Goal: Task Accomplishment & Management: Use online tool/utility

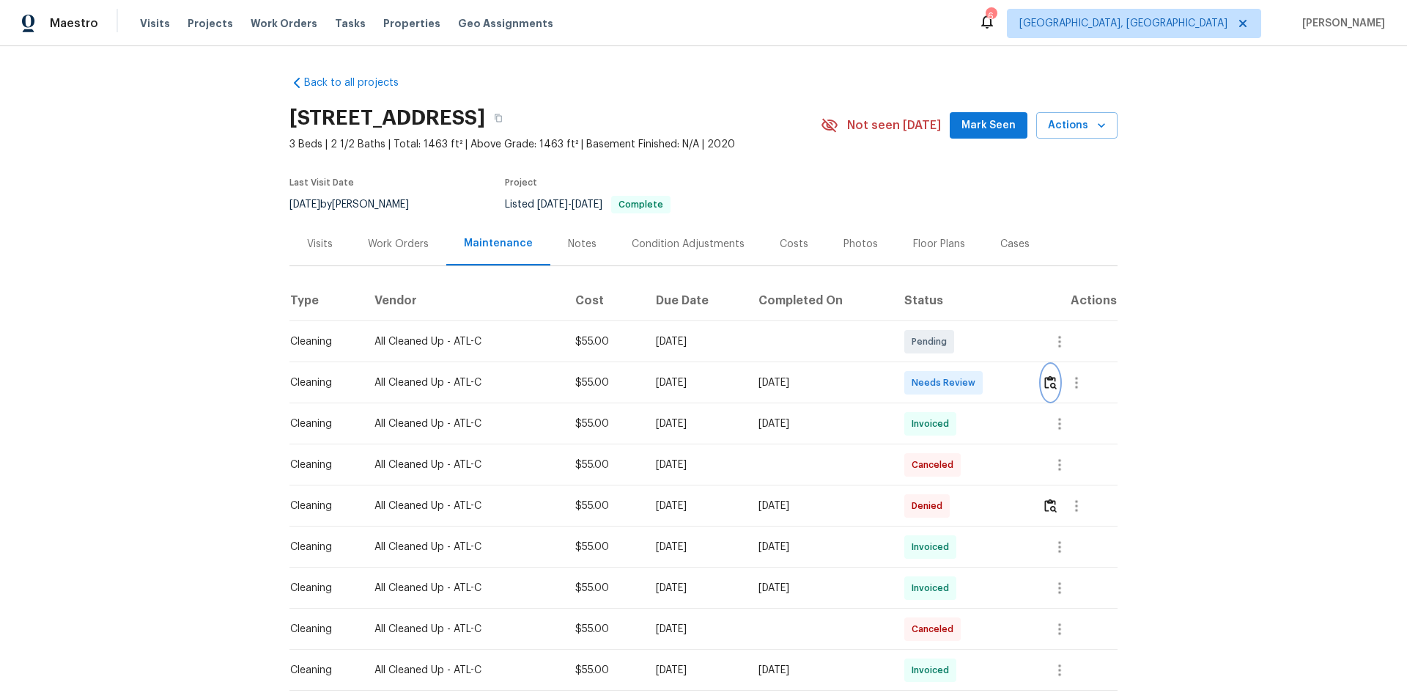
click at [1001, 383] on img "button" at bounding box center [1051, 382] width 12 height 14
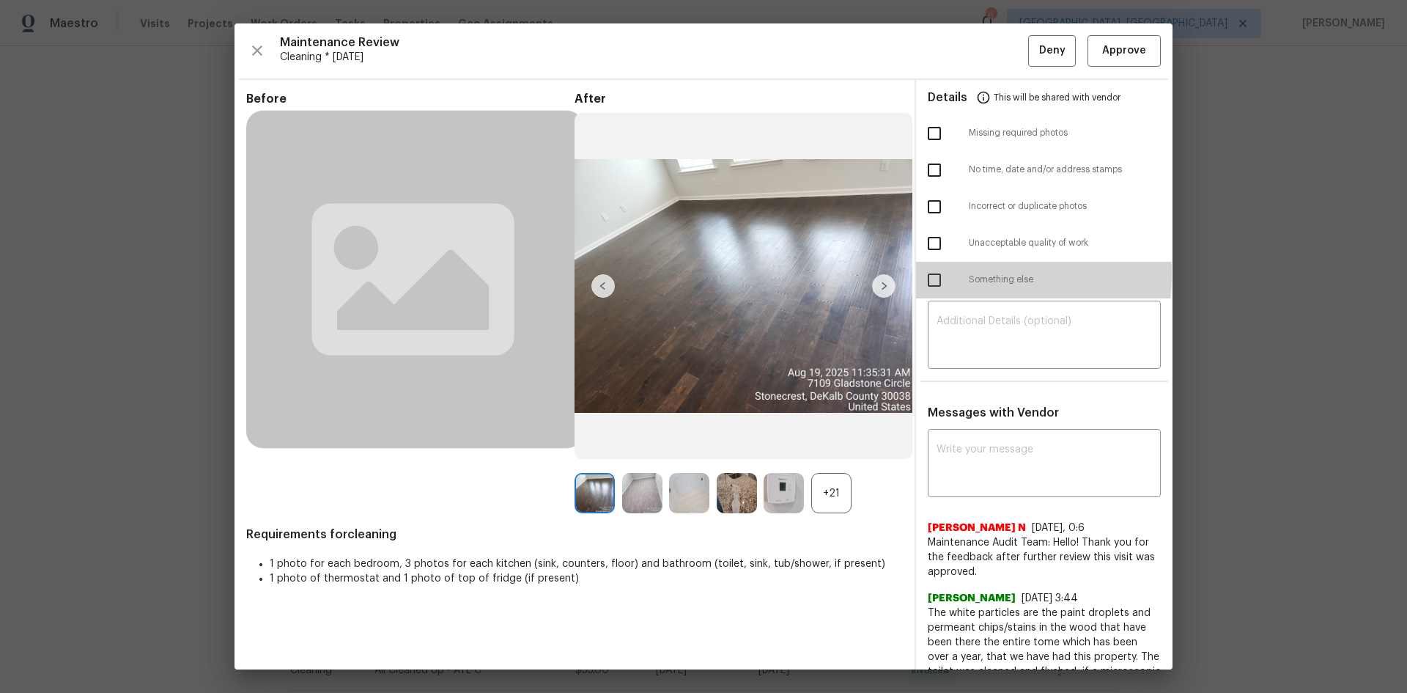
click at [929, 273] on input "checkbox" at bounding box center [934, 280] width 31 height 31
checkbox input "true"
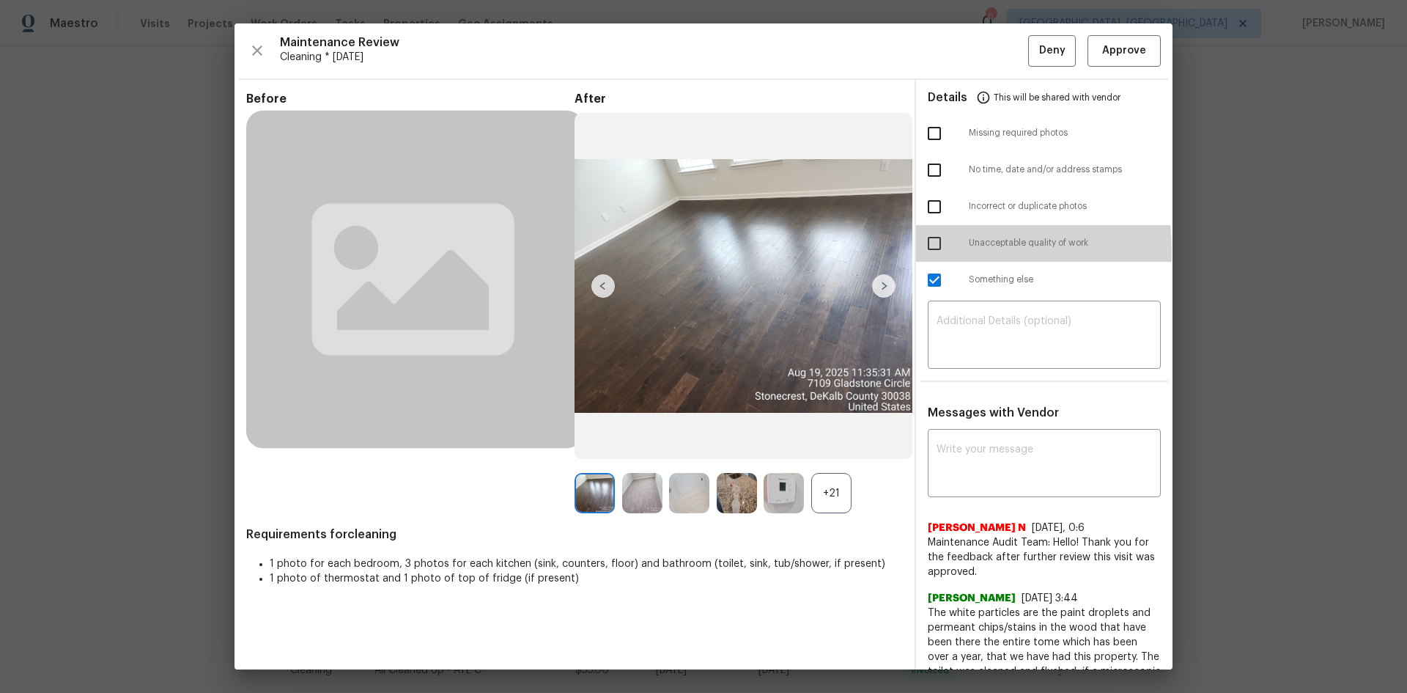
click at [932, 251] on input "checkbox" at bounding box center [934, 243] width 31 height 31
checkbox input "true"
click at [932, 279] on input "checkbox" at bounding box center [934, 280] width 31 height 31
checkbox input "false"
click at [968, 341] on textarea at bounding box center [1045, 336] width 216 height 41
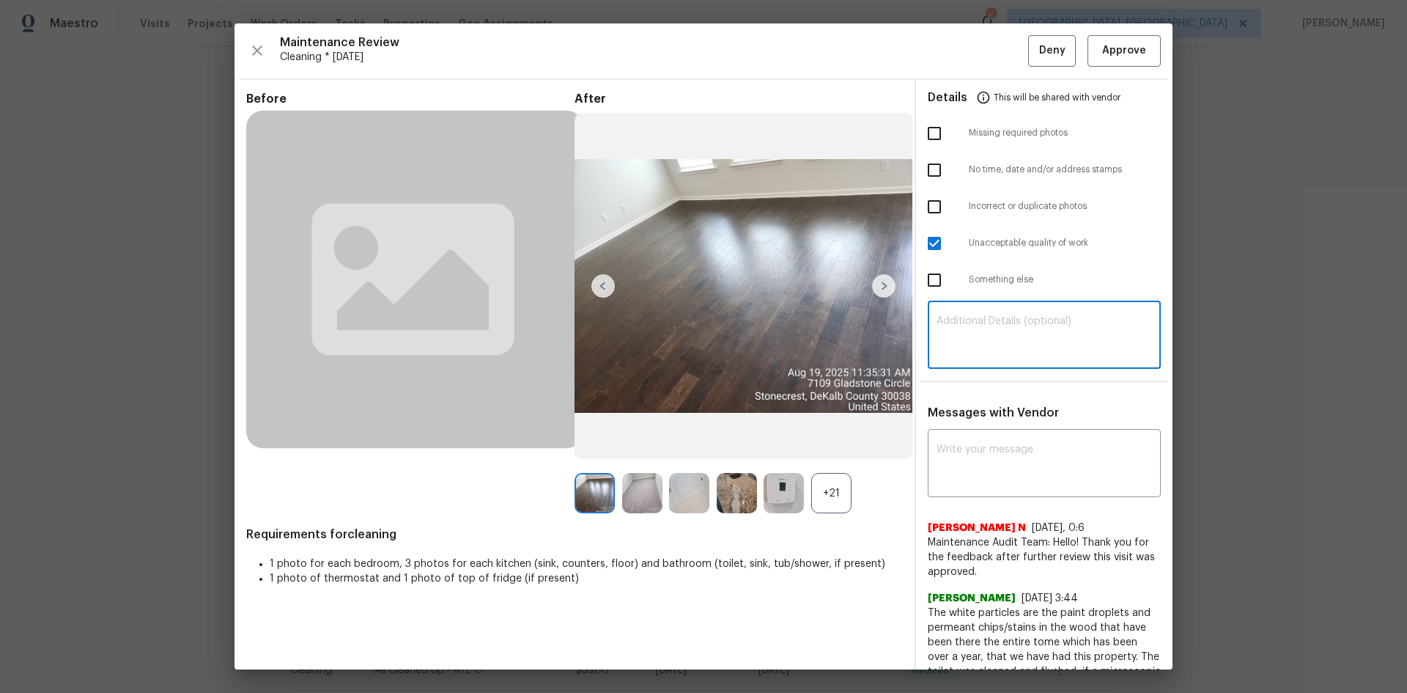
paste textarea "Maintenance Audit Team: Hello! Unfortunately, this cleaning visit completed on …"
click at [1001, 344] on textarea "Maintenance Audit Team: Hello! Unfortunately, this cleaning visit completed on …" at bounding box center [1045, 336] width 216 height 41
type textarea "Maintenance Audit Team: Hello! Unfortunately, this cleaning visit completed on …"
click at [1001, 463] on textarea at bounding box center [1045, 464] width 216 height 41
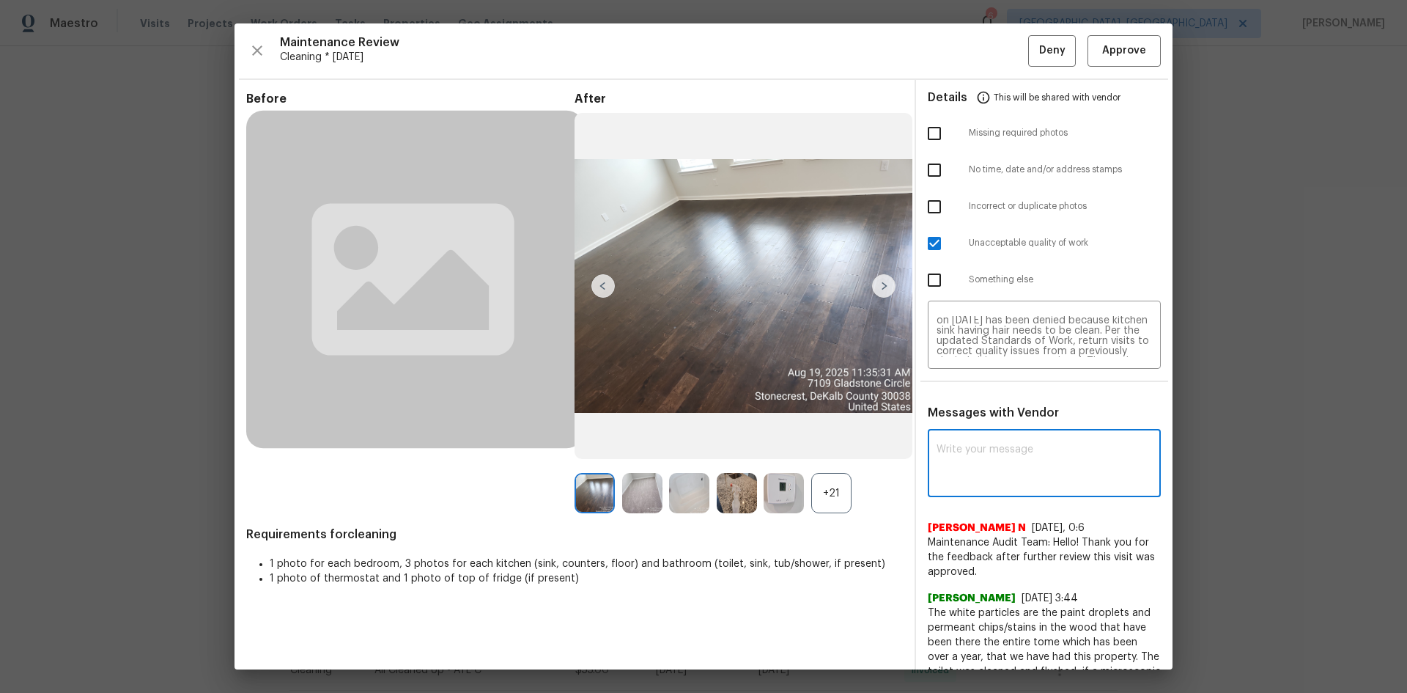
paste textarea "Maintenance Audit Team: Hello! Unfortunately, this cleaning visit completed on …"
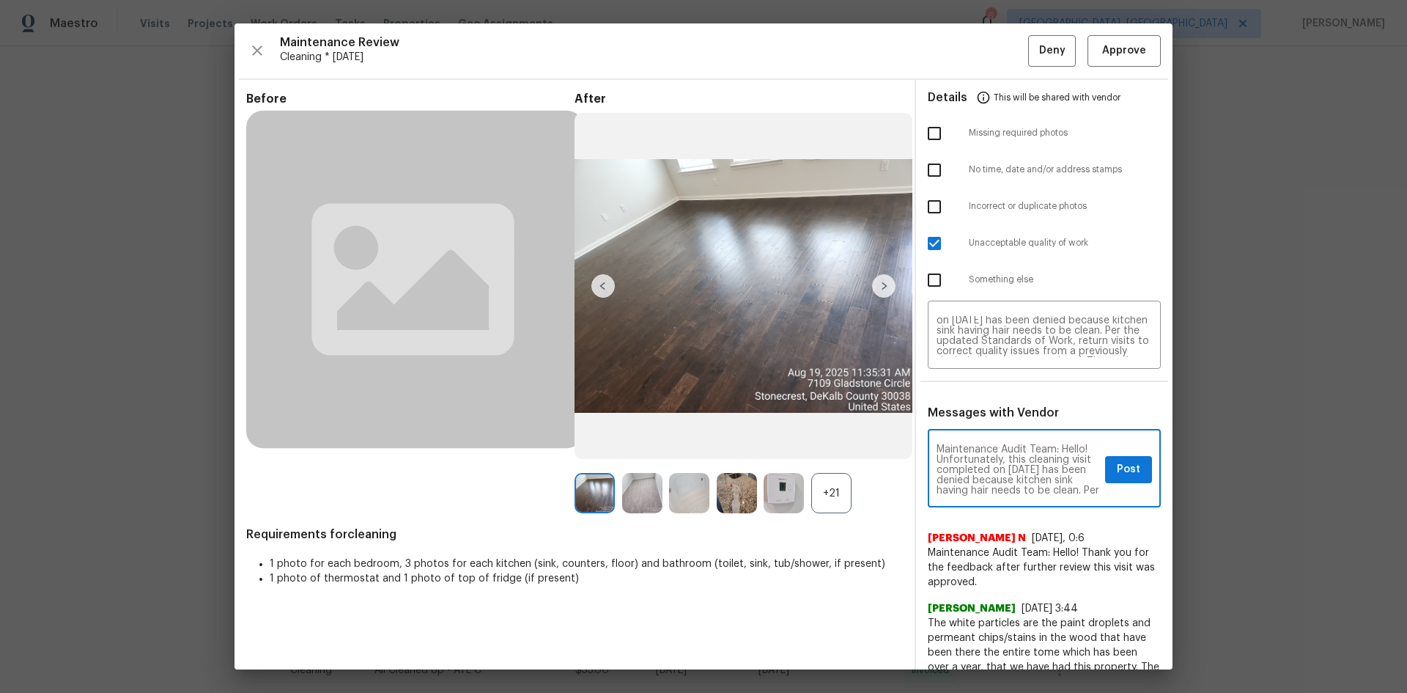
scroll to position [195, 0]
type textarea "Maintenance Audit Team: Hello! Unfortunately, this cleaning visit completed on …"
click at [1001, 463] on span "Post" at bounding box center [1128, 469] width 23 height 18
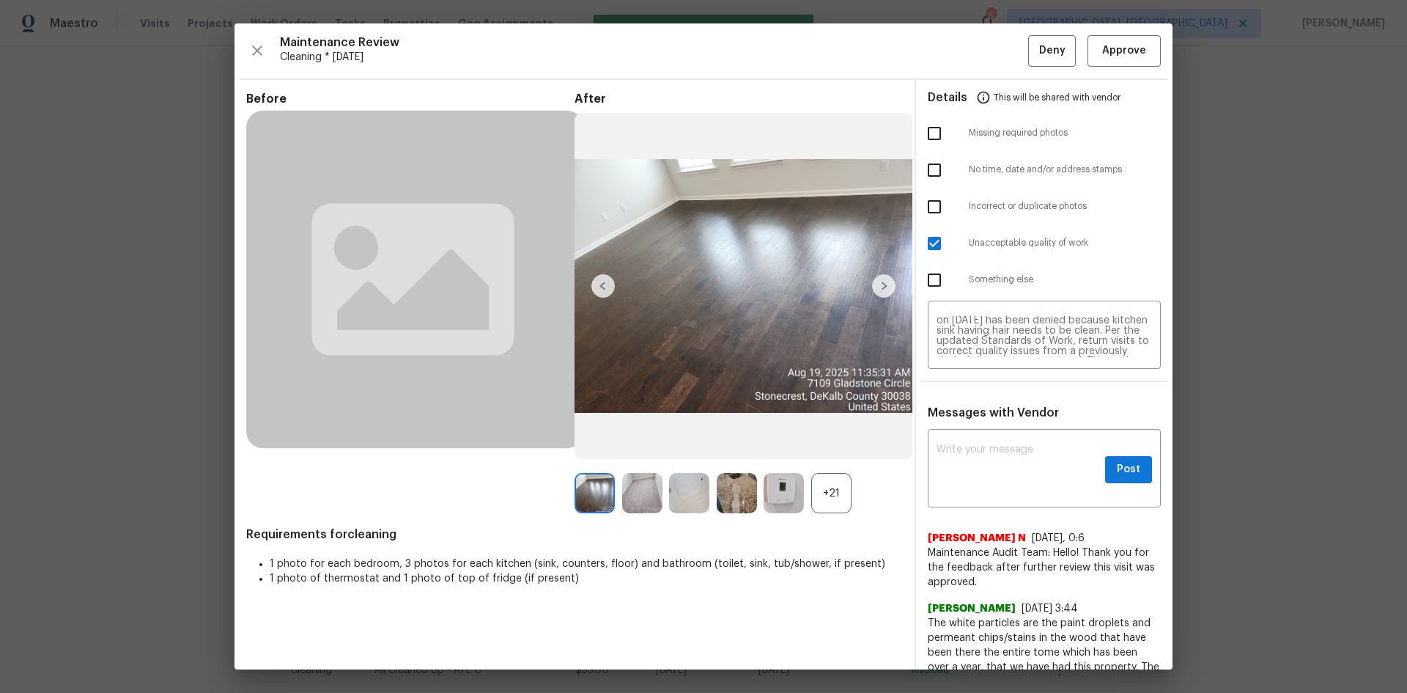
scroll to position [0, 0]
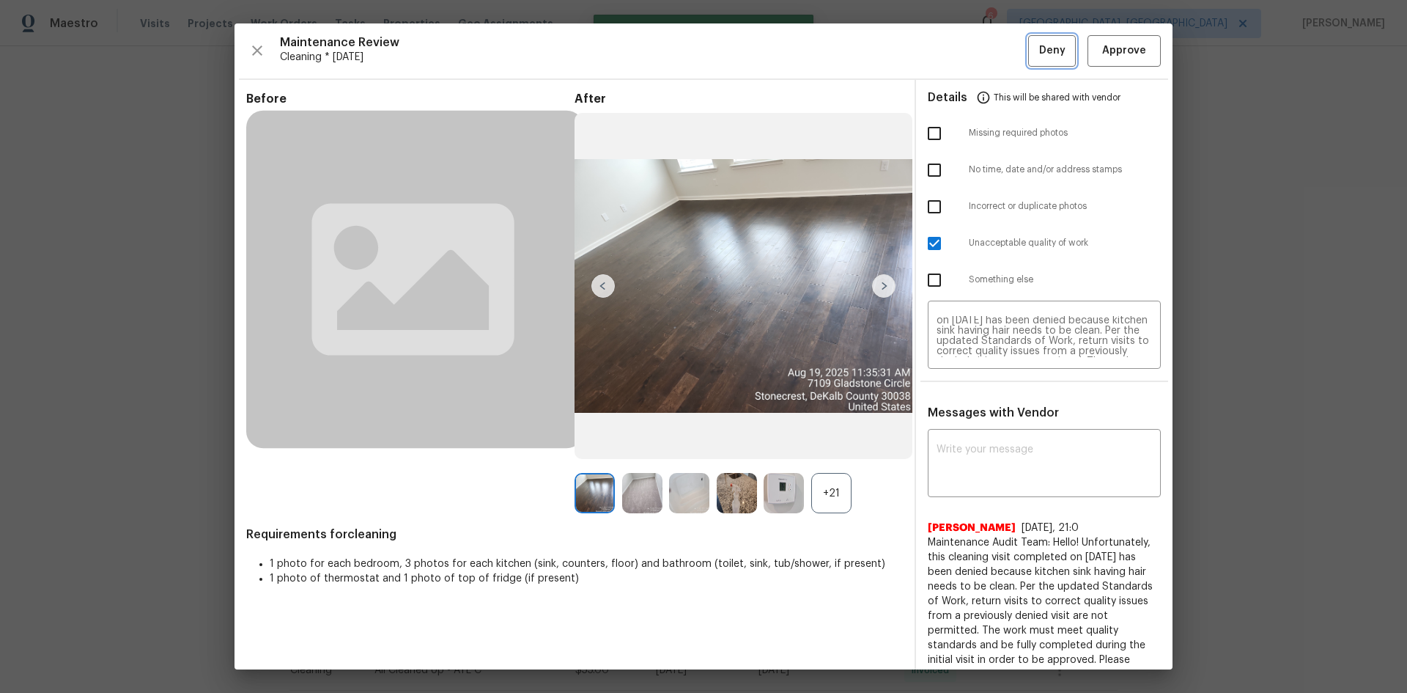
click at [1001, 45] on span "Deny" at bounding box center [1052, 51] width 26 height 18
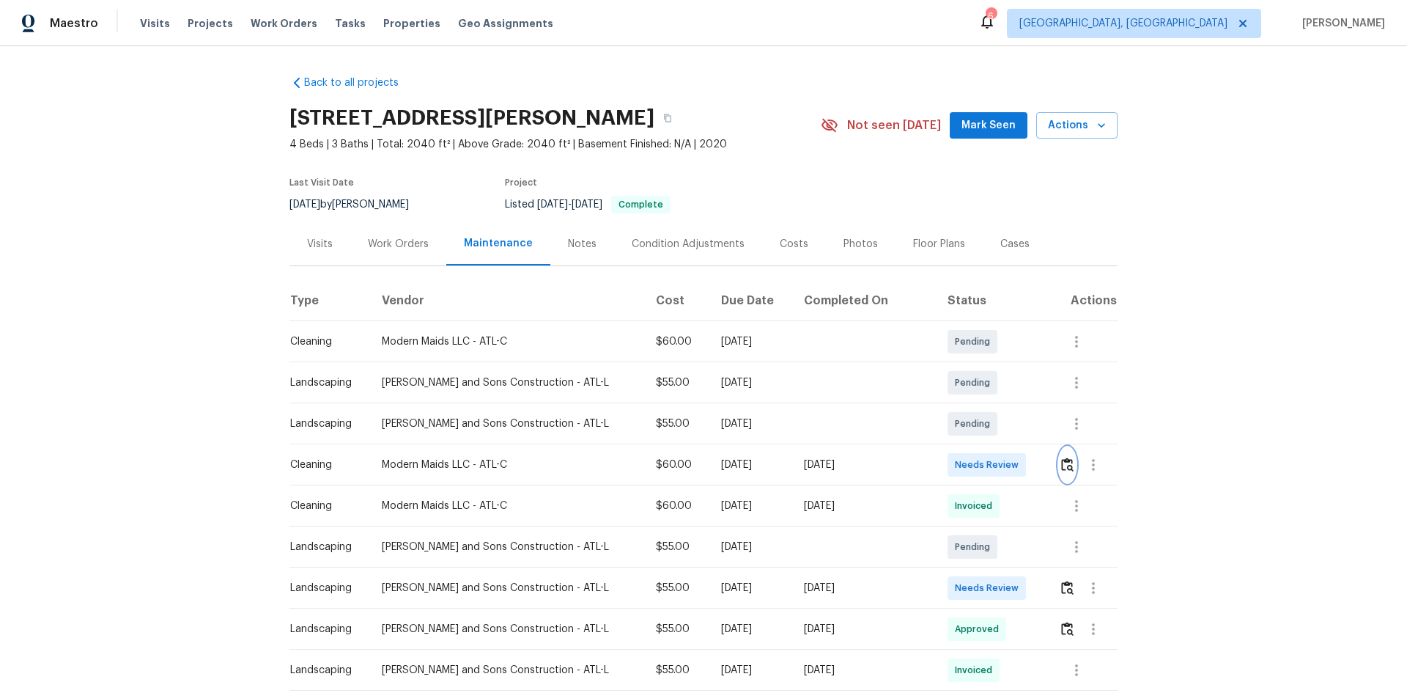
click at [1001, 462] on img "button" at bounding box center [1067, 464] width 12 height 14
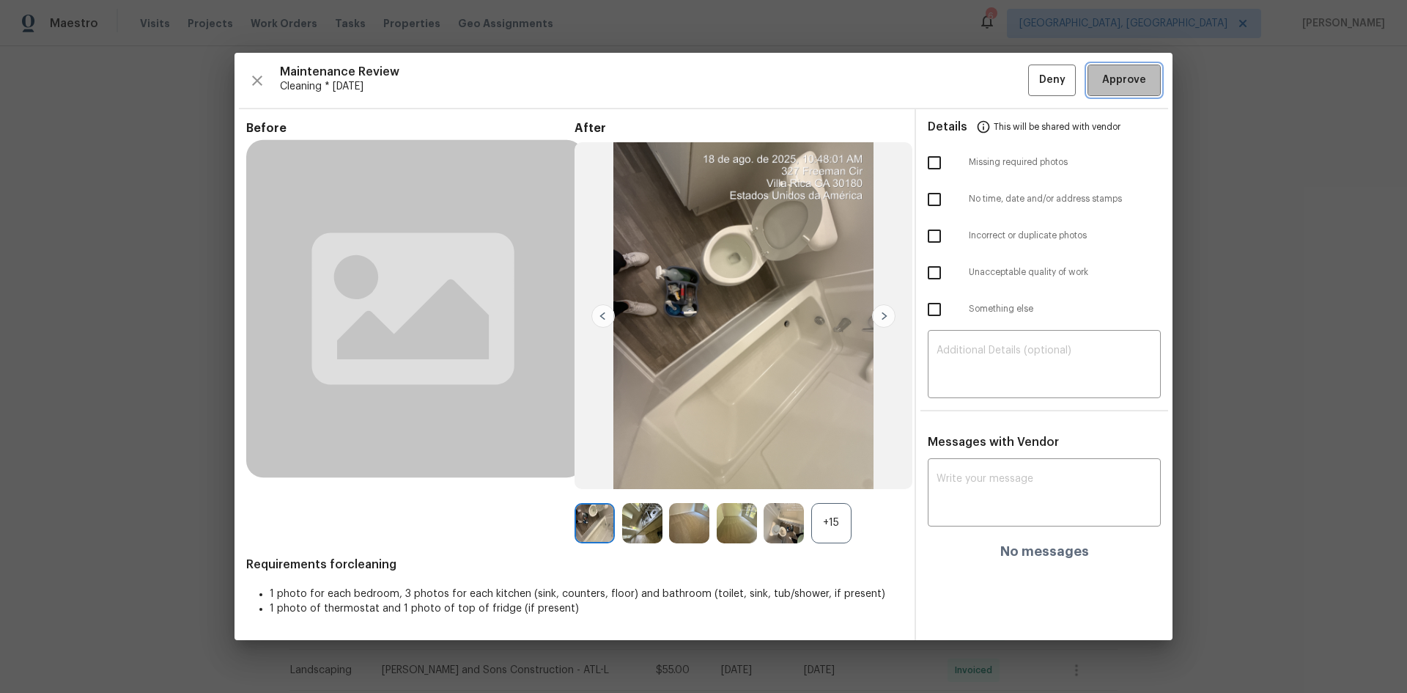
click at [1001, 70] on button "Approve" at bounding box center [1124, 81] width 73 height 32
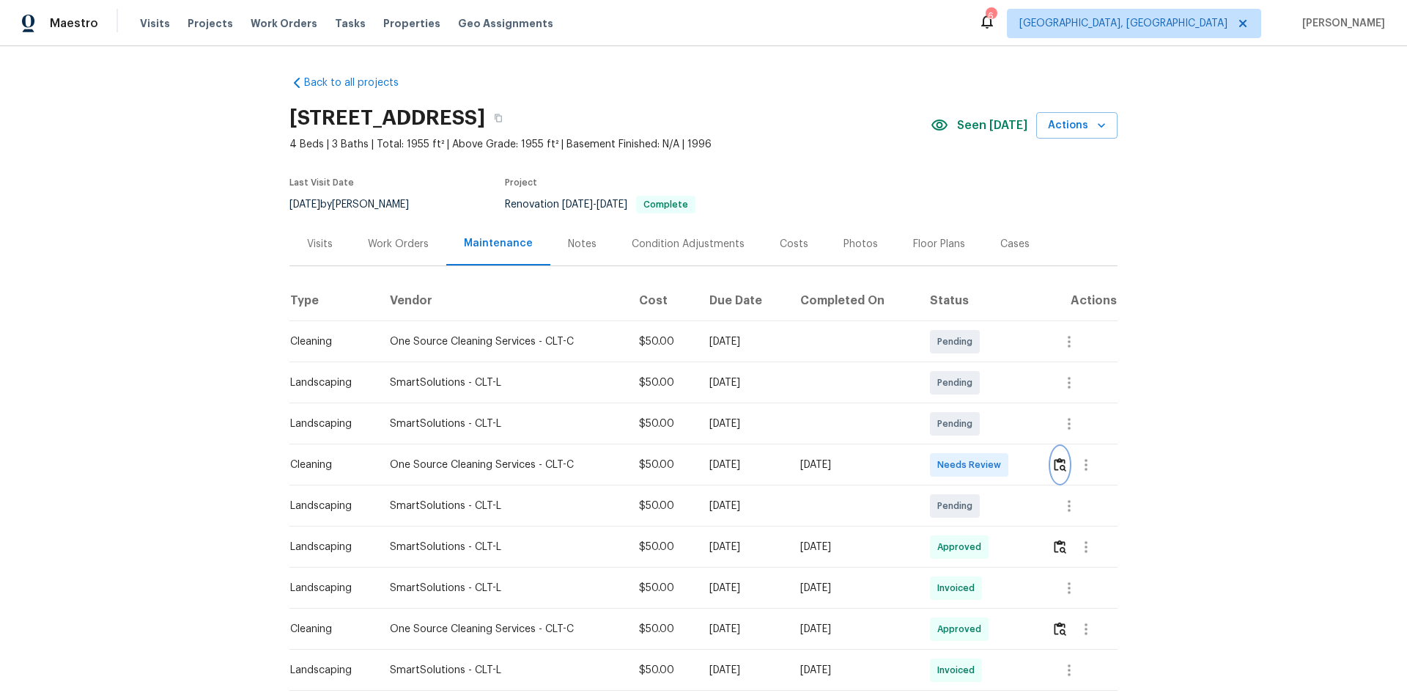
click at [1001, 463] on button "button" at bounding box center [1060, 464] width 17 height 35
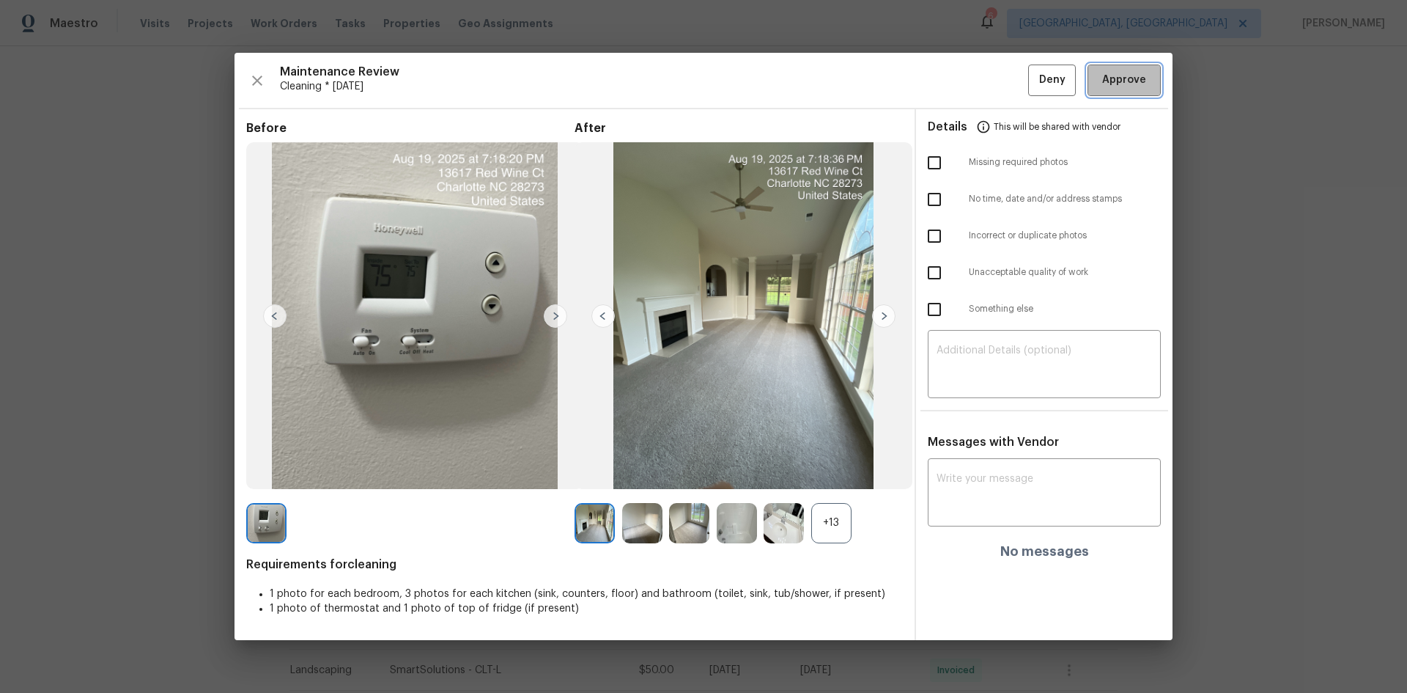
click at [1001, 81] on span "Approve" at bounding box center [1125, 80] width 44 height 18
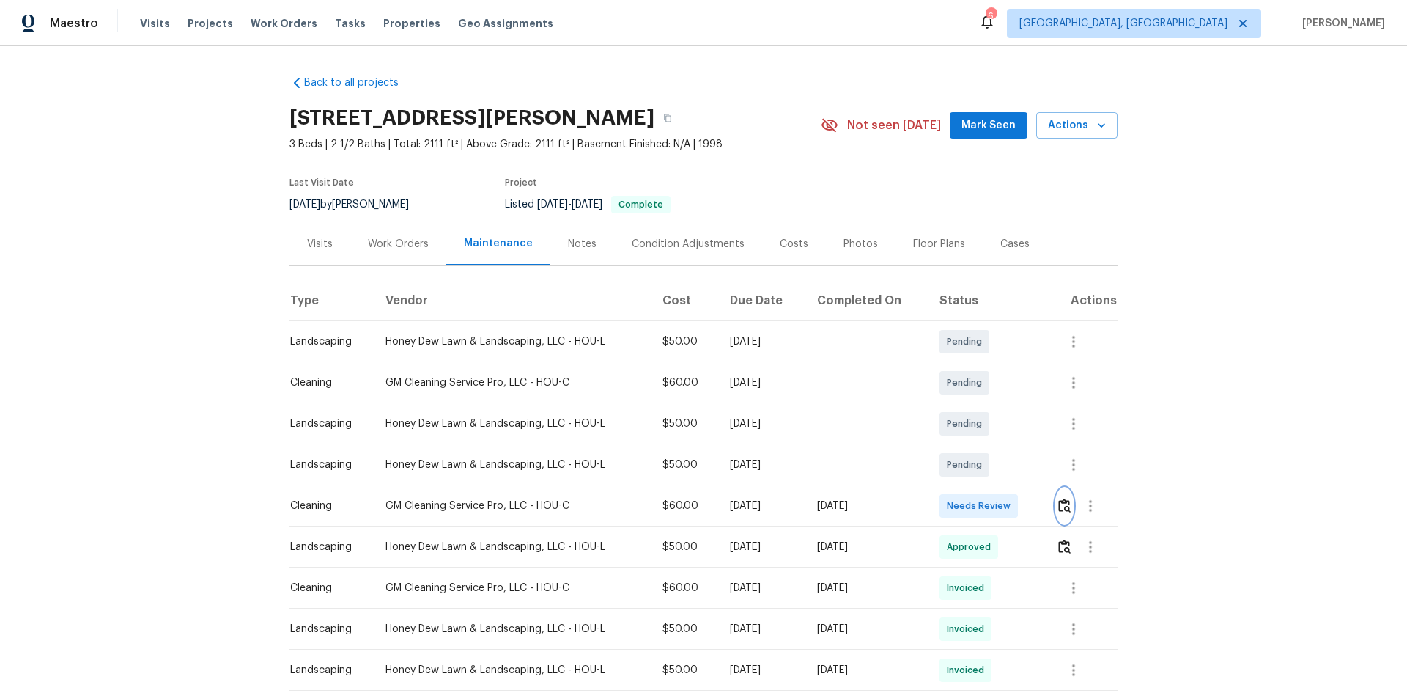
click at [1001, 463] on img "button" at bounding box center [1065, 505] width 12 height 14
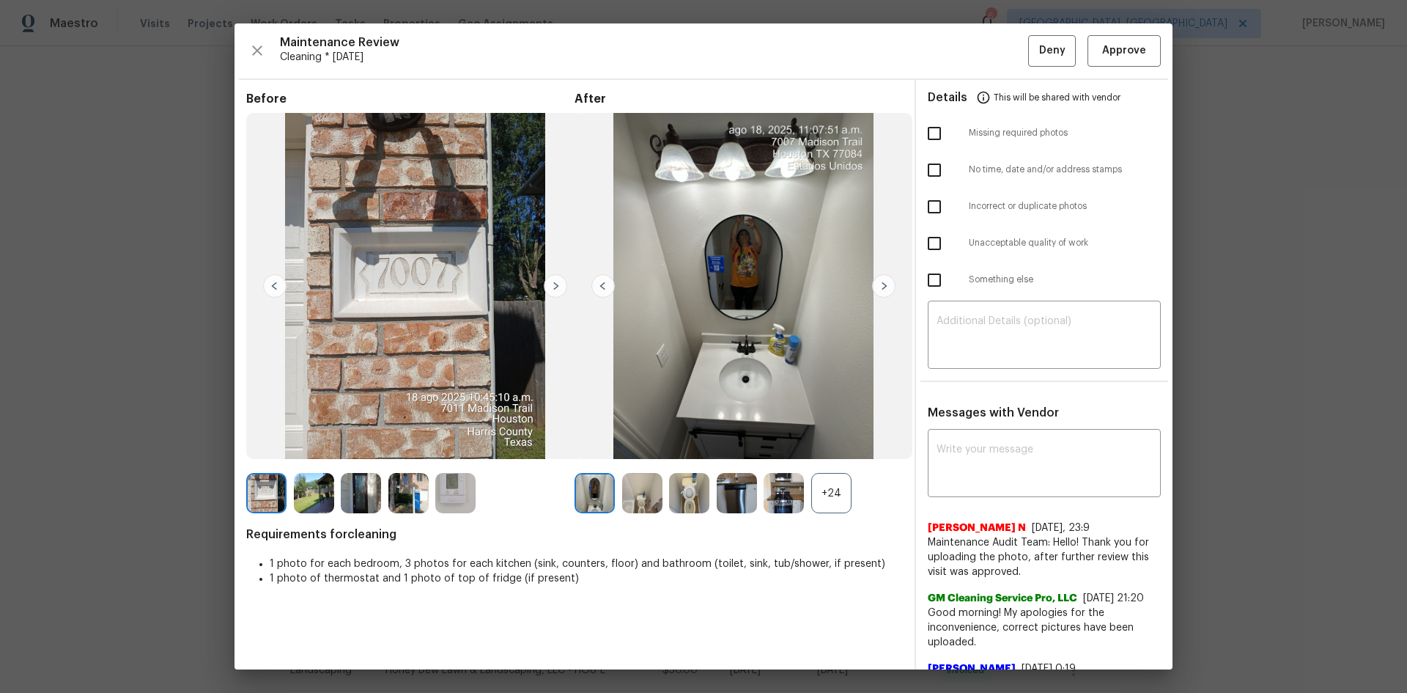
click at [1001, 67] on div "Maintenance Review Cleaning * Mon, Aug 18 Deny Approve Before After +24 Require…" at bounding box center [704, 346] width 938 height 646
click at [1001, 62] on button "Approve" at bounding box center [1124, 51] width 73 height 32
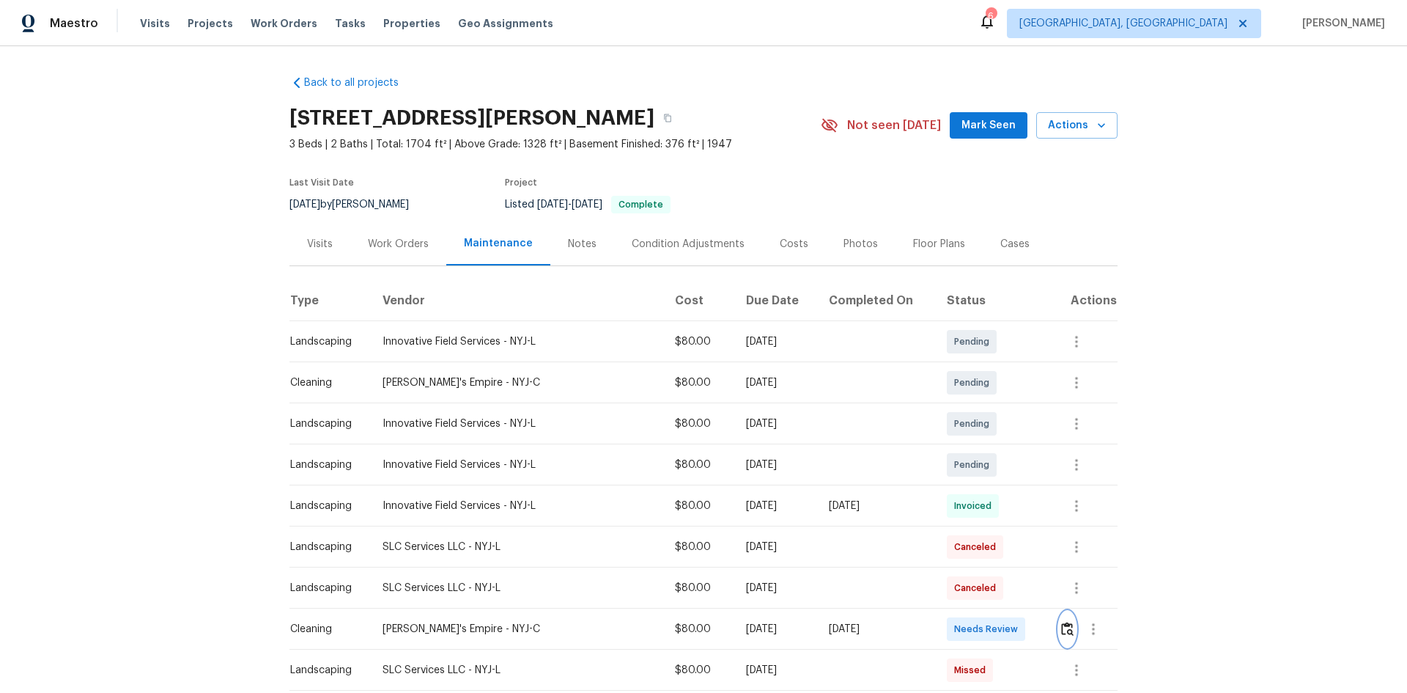
click at [1001, 463] on img "button" at bounding box center [1067, 629] width 12 height 14
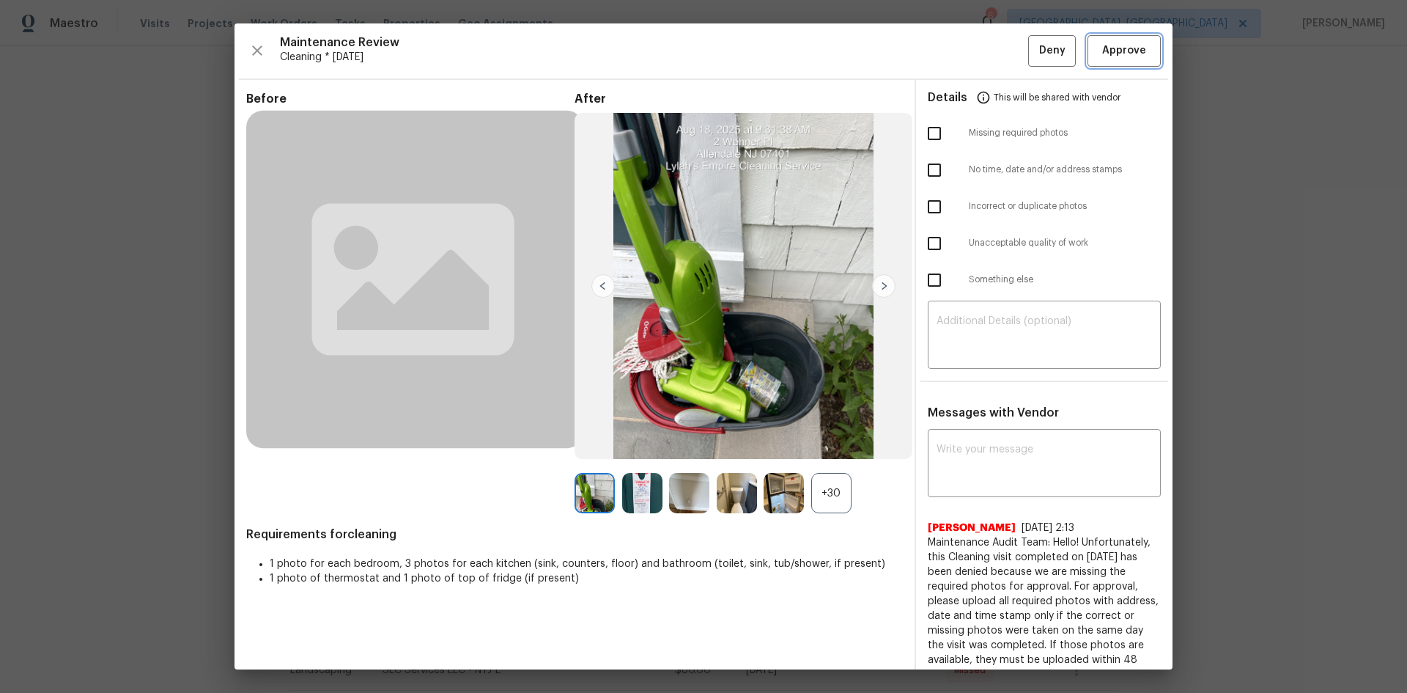
click at [1001, 64] on button "Approve" at bounding box center [1124, 51] width 73 height 32
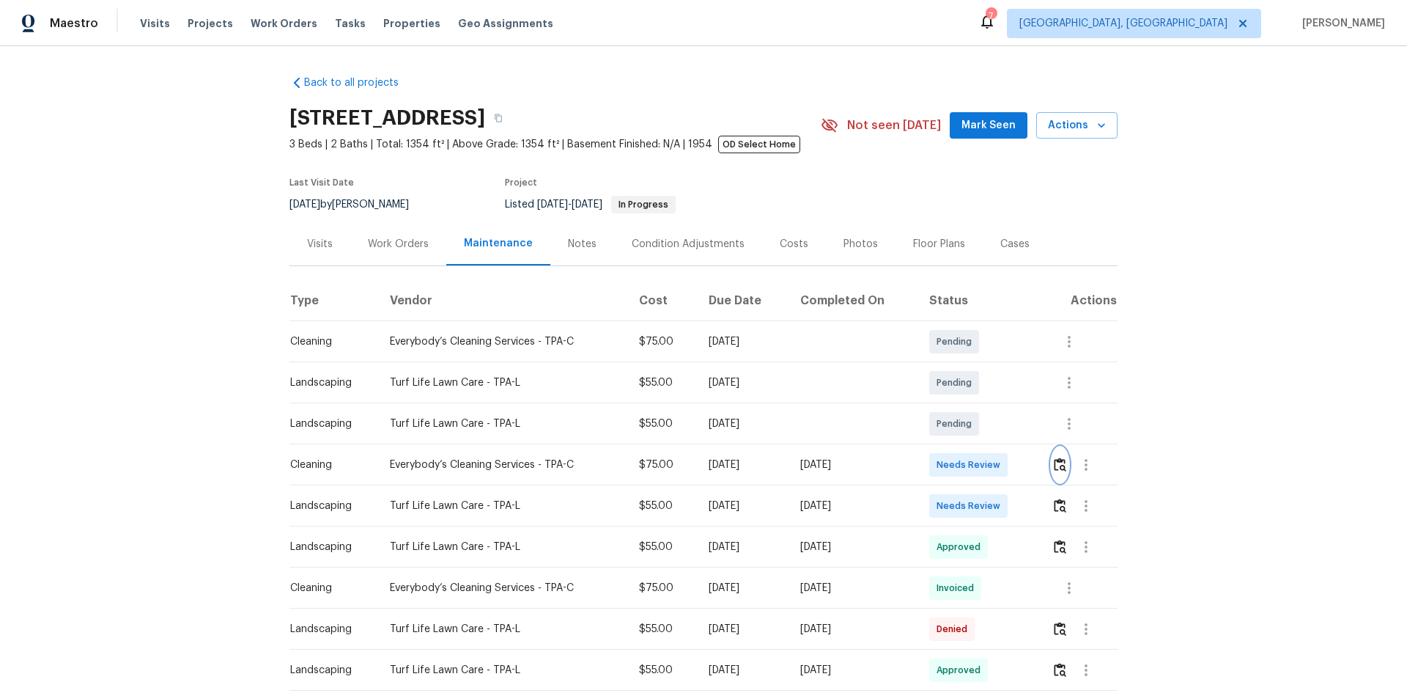
click at [1001, 463] on button "button" at bounding box center [1060, 464] width 17 height 35
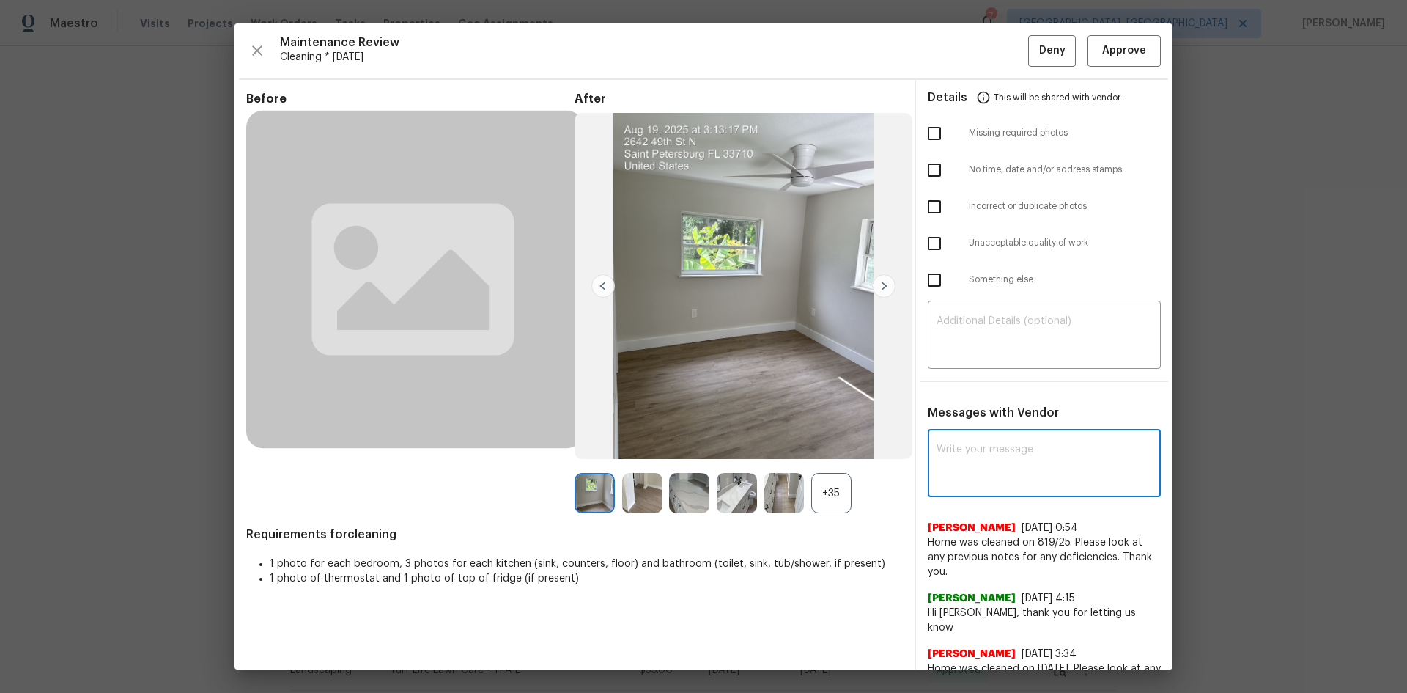
click at [975, 453] on textarea at bounding box center [1045, 464] width 216 height 41
paste textarea "Maintenance Audit Team: Hello! After further review, the visit(08/14/2025) has …"
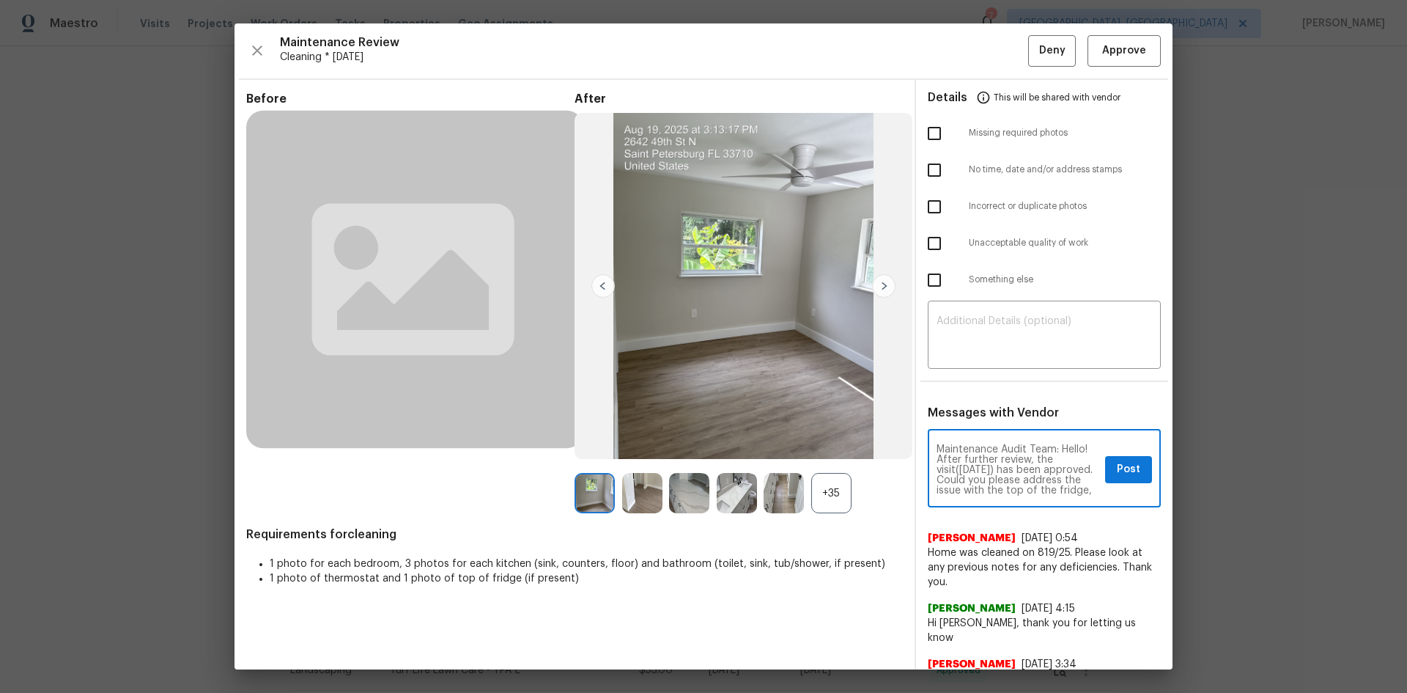
click at [962, 463] on textarea "Maintenance Audit Team: Hello! After further review, the visit(08/14/2025) has …" at bounding box center [1018, 469] width 163 height 51
click at [987, 463] on textarea "Maintenance Audit Team: Hello! After further review, the visit(08/19/2025) has …" at bounding box center [1018, 469] width 163 height 51
click at [1001, 463] on textarea "Maintenance Audit Team: Hello! After further review, the visit(08/19/2025) has …" at bounding box center [1018, 469] width 163 height 51
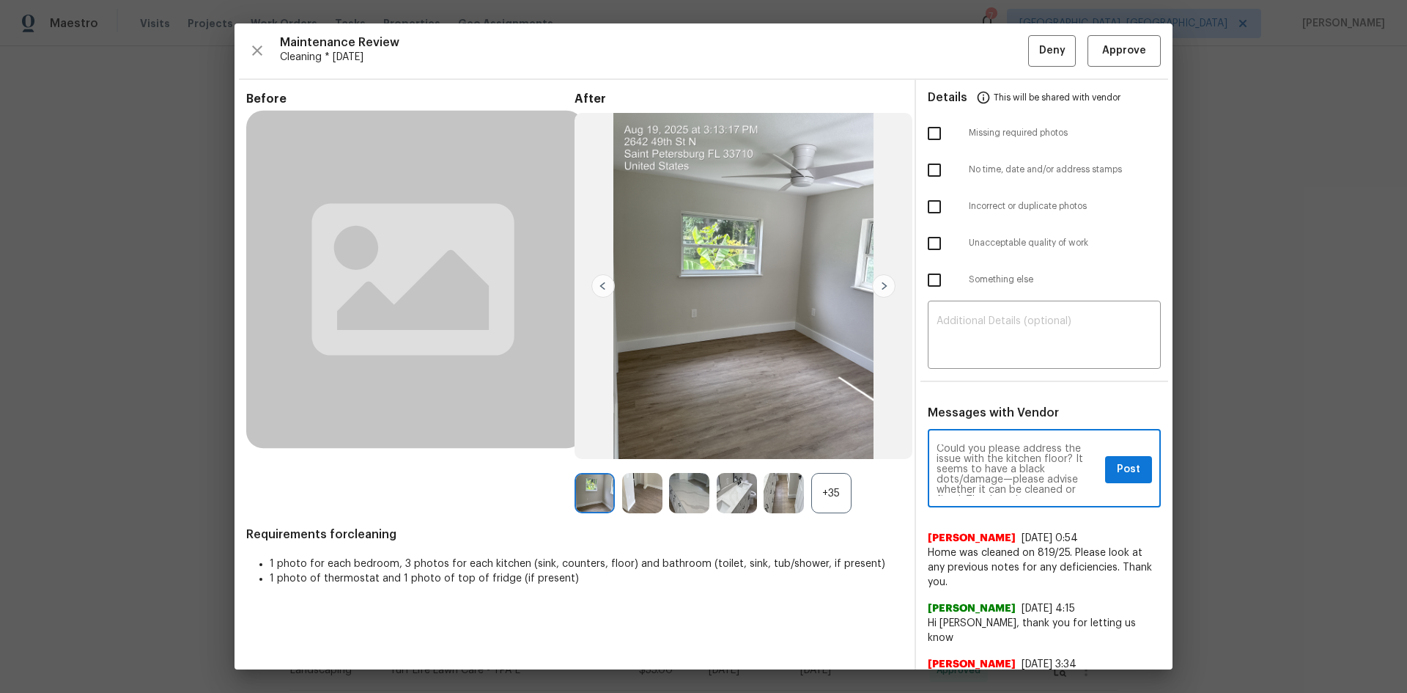
scroll to position [41, 0]
type textarea "Maintenance Audit Team: Hello! After further review, the visit(08/19/2025) has …"
click at [1001, 463] on span "Post" at bounding box center [1128, 469] width 23 height 18
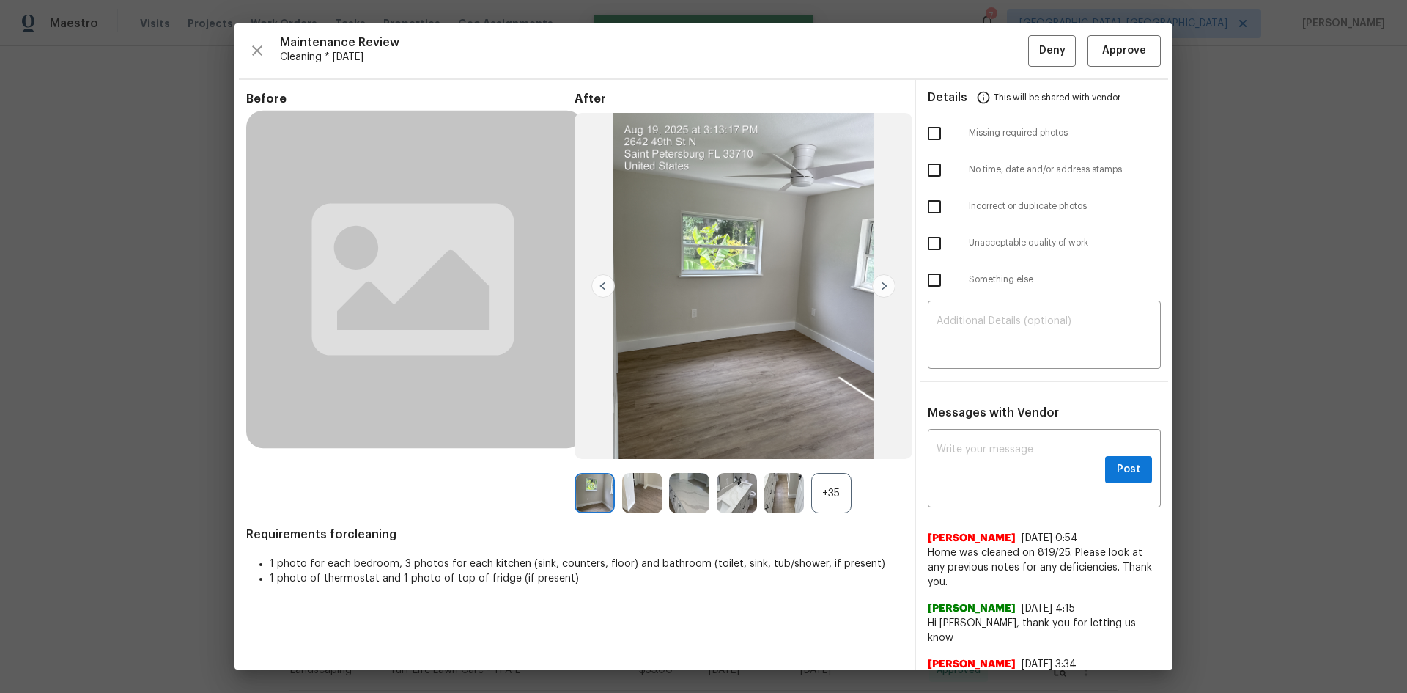
scroll to position [0, 0]
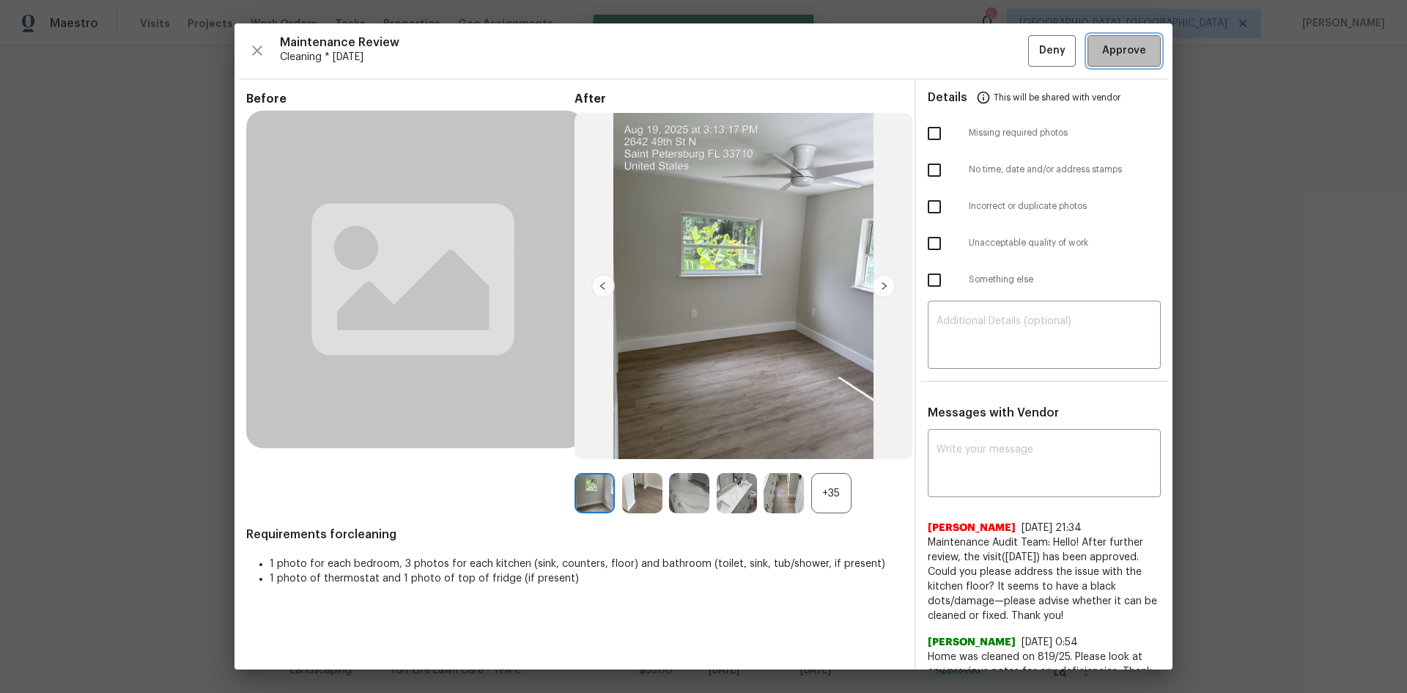
click at [1001, 50] on span "Approve" at bounding box center [1125, 51] width 44 height 18
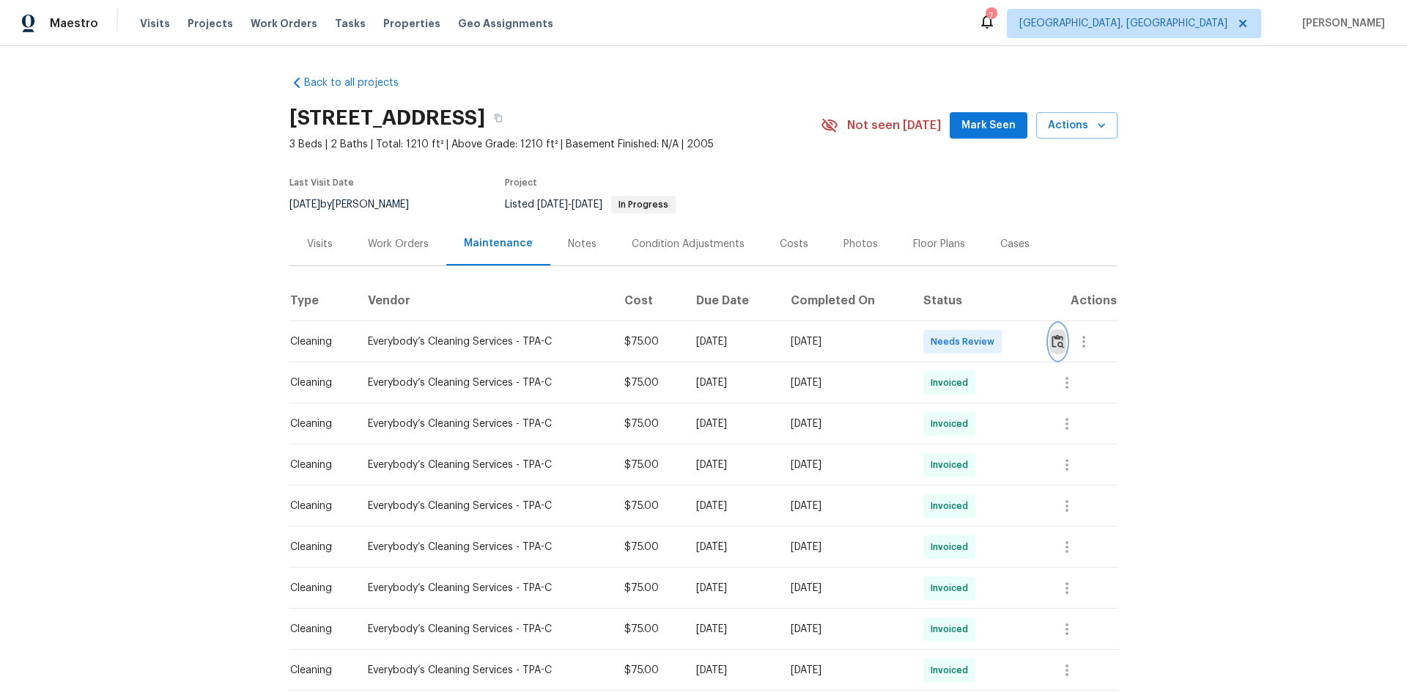
click at [1001, 345] on img "button" at bounding box center [1058, 341] width 12 height 14
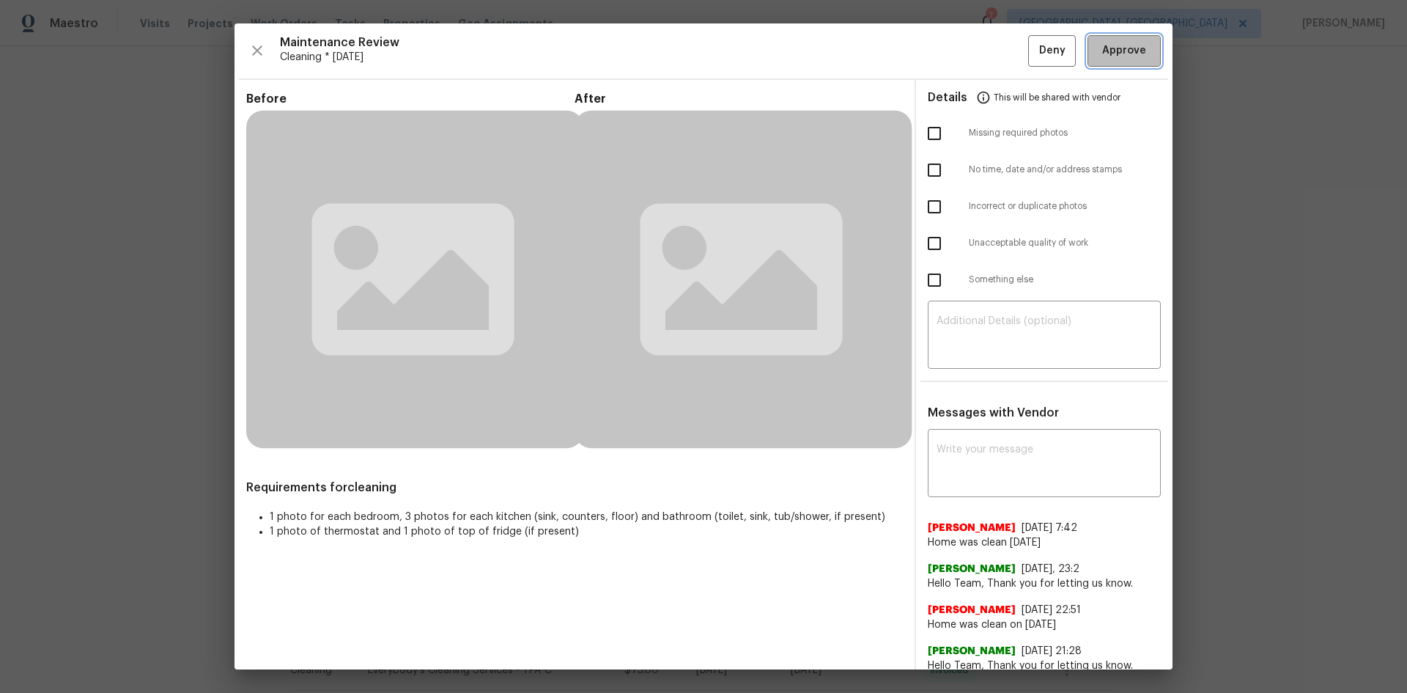
click at [1001, 52] on span "Approve" at bounding box center [1125, 51] width 44 height 18
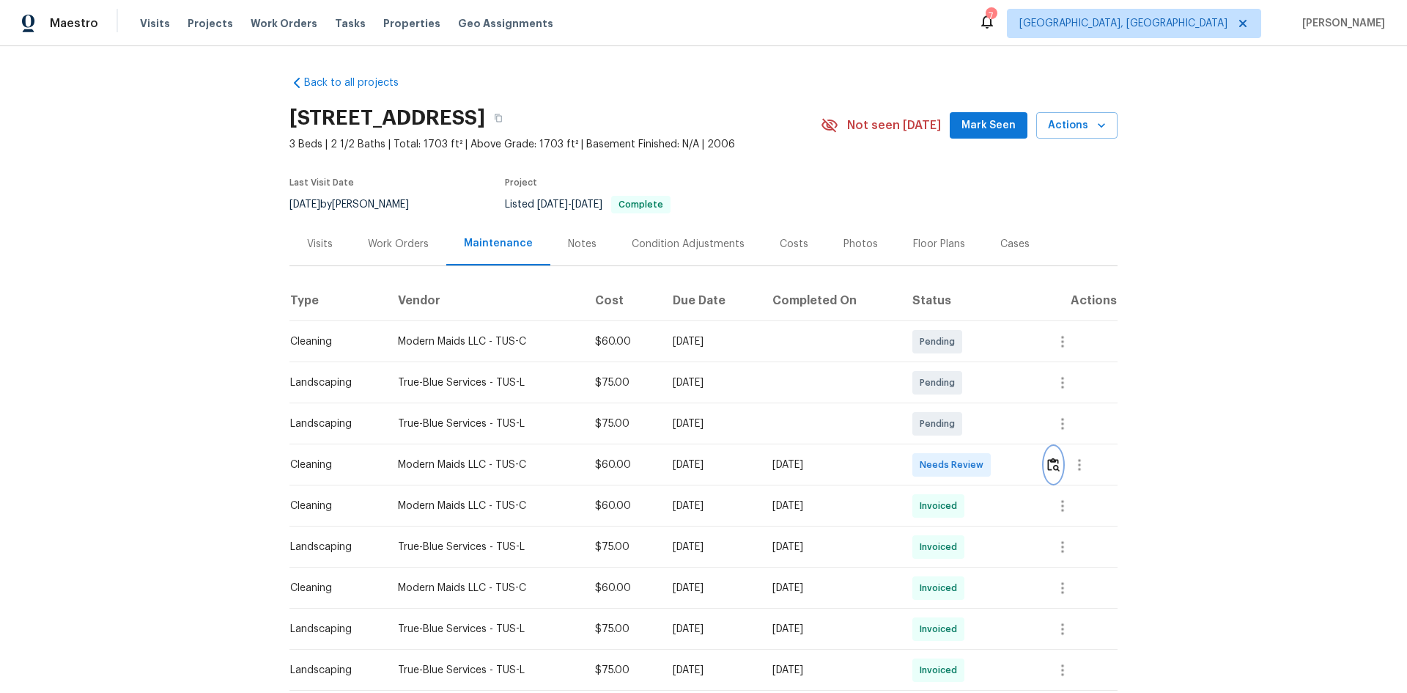
click at [757, 443] on button "button" at bounding box center [1053, 464] width 17 height 35
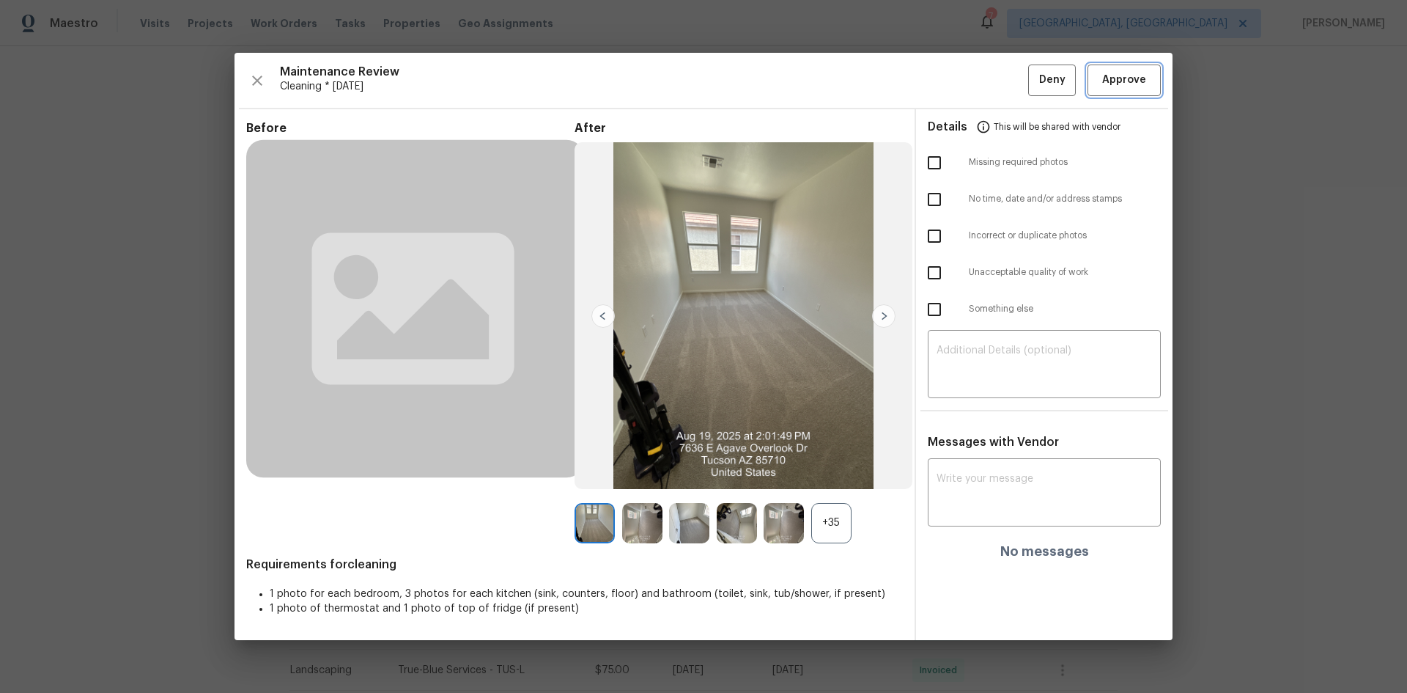
click at [757, 112] on div "Maintenance Review Cleaning * Mon, Aug 18 Deny Approve Before After +35 Require…" at bounding box center [704, 346] width 938 height 586
click at [757, 70] on button "Approve" at bounding box center [1124, 81] width 73 height 32
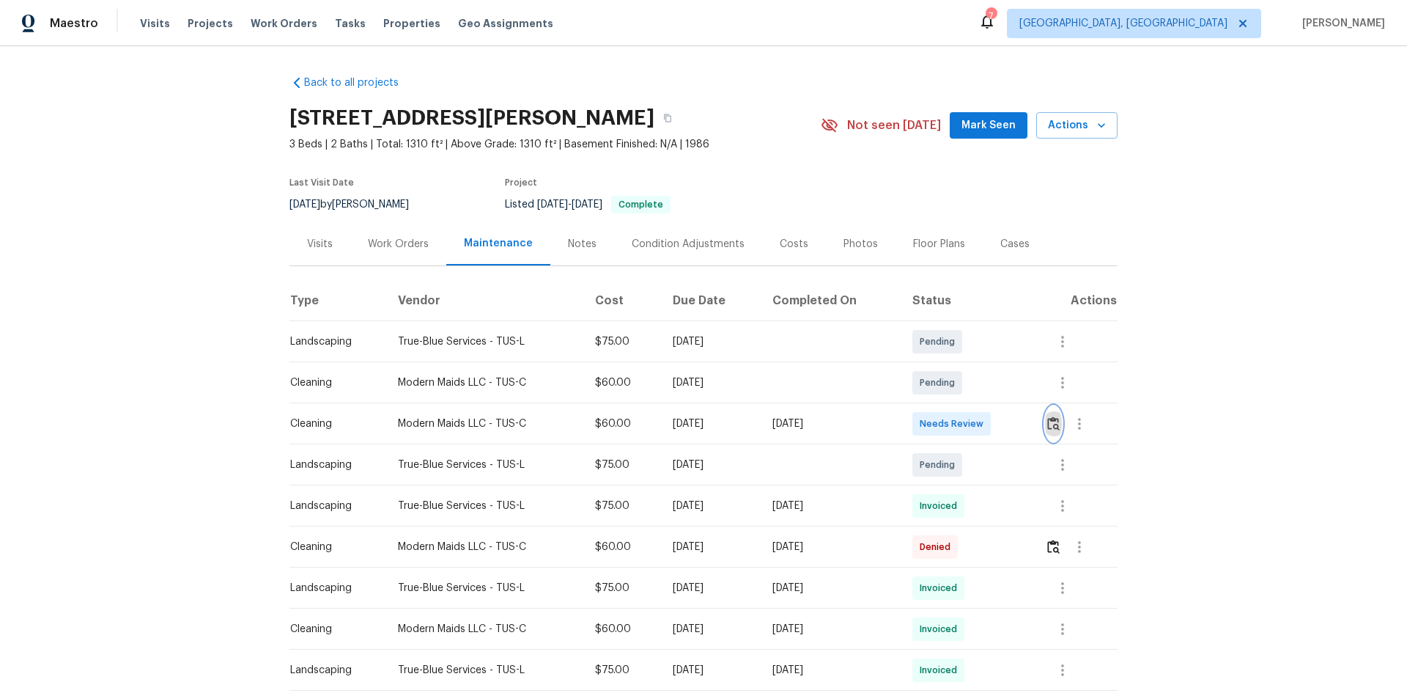
click at [757, 423] on img "button" at bounding box center [1054, 423] width 12 height 14
click at [757, 424] on img "button" at bounding box center [1054, 423] width 12 height 14
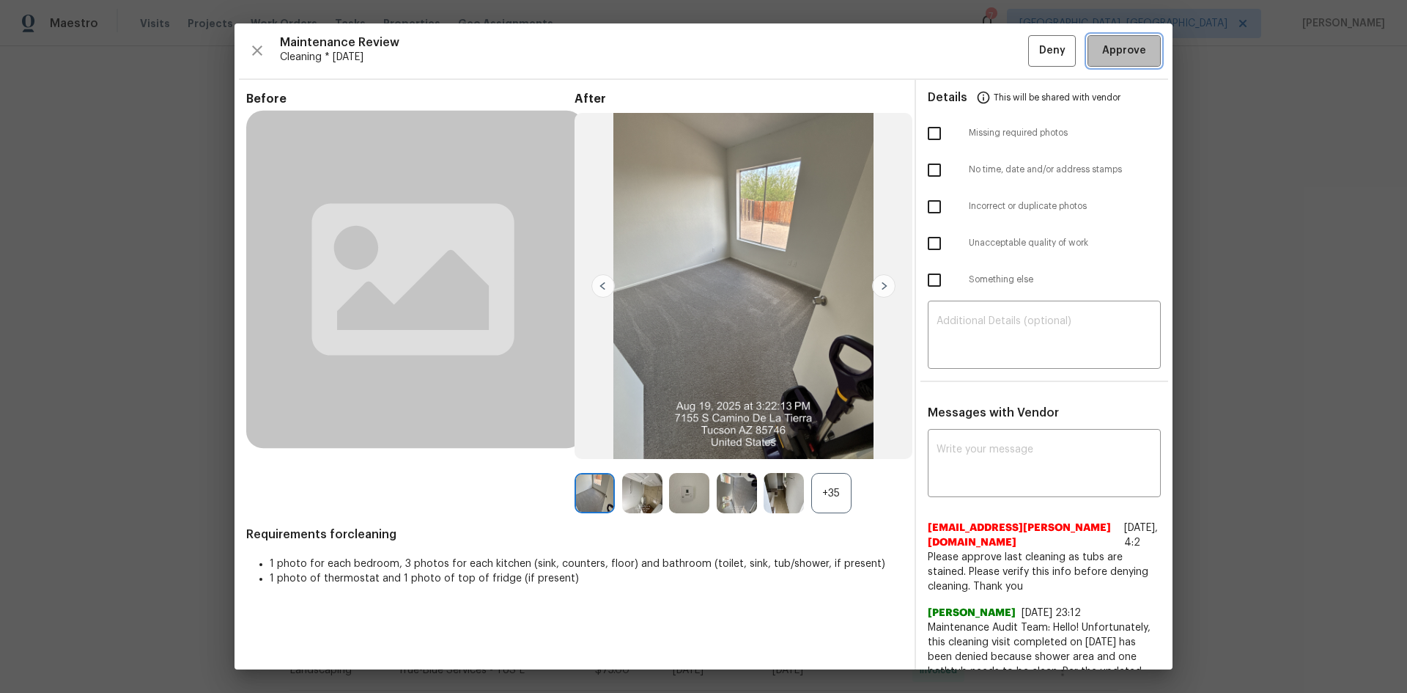
click at [757, 49] on span "Approve" at bounding box center [1125, 51] width 44 height 18
